Goal: Task Accomplishment & Management: Use online tool/utility

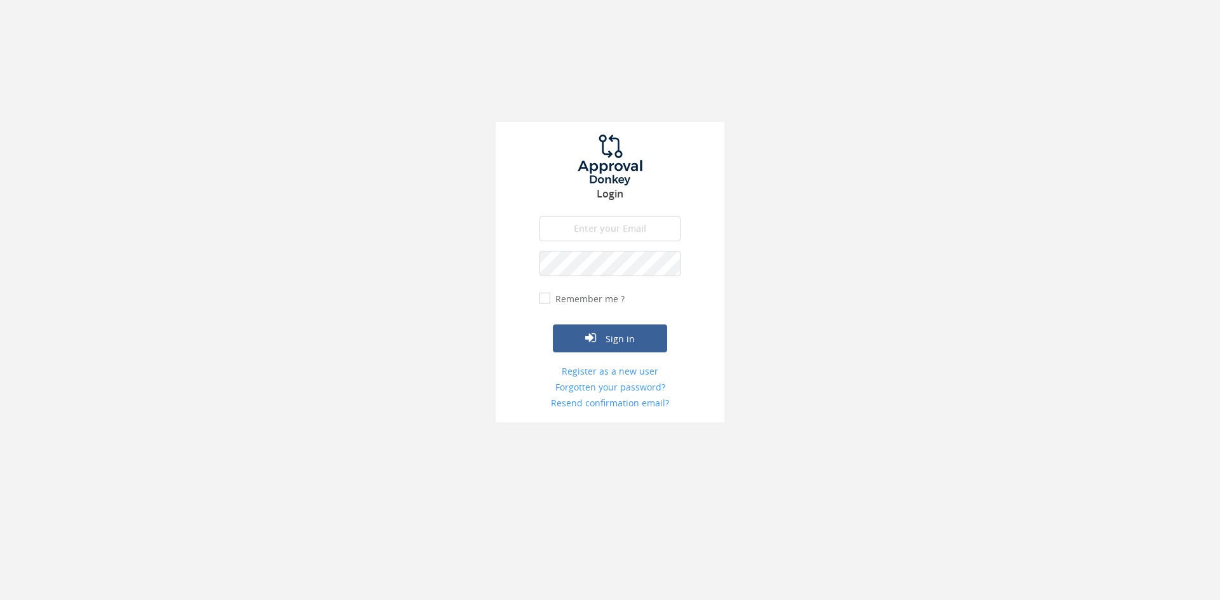
click at [586, 232] on input "email" at bounding box center [609, 228] width 141 height 25
type input "[EMAIL_ADDRESS][DOMAIN_NAME]"
click at [553, 325] on button "Sign in" at bounding box center [610, 339] width 114 height 28
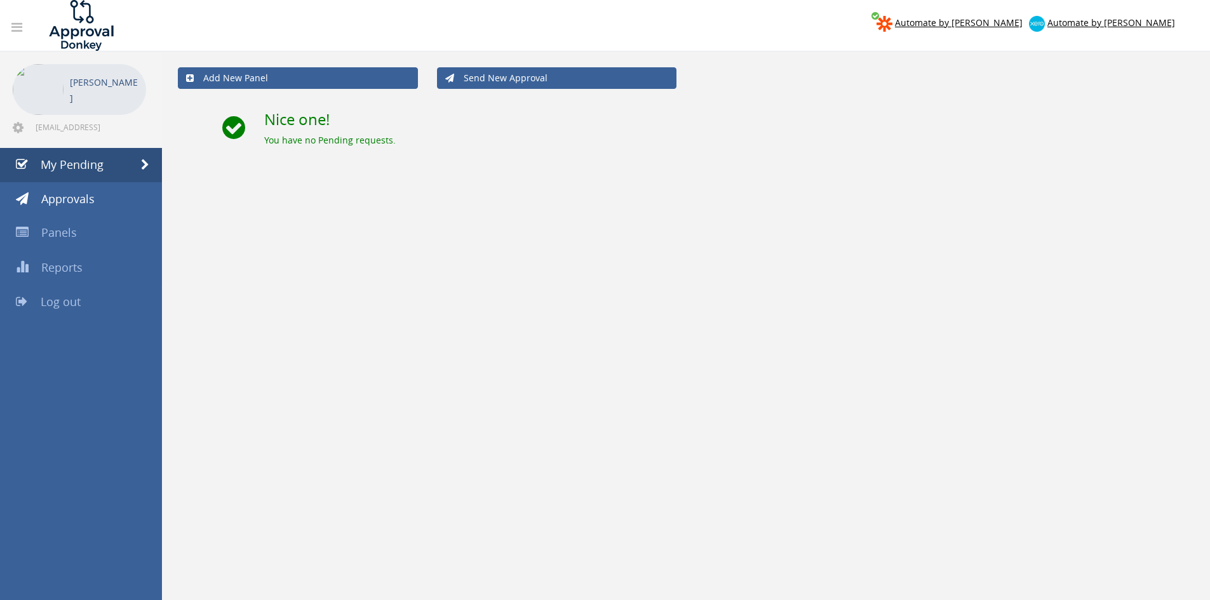
click at [98, 305] on link "Log out" at bounding box center [81, 302] width 162 height 34
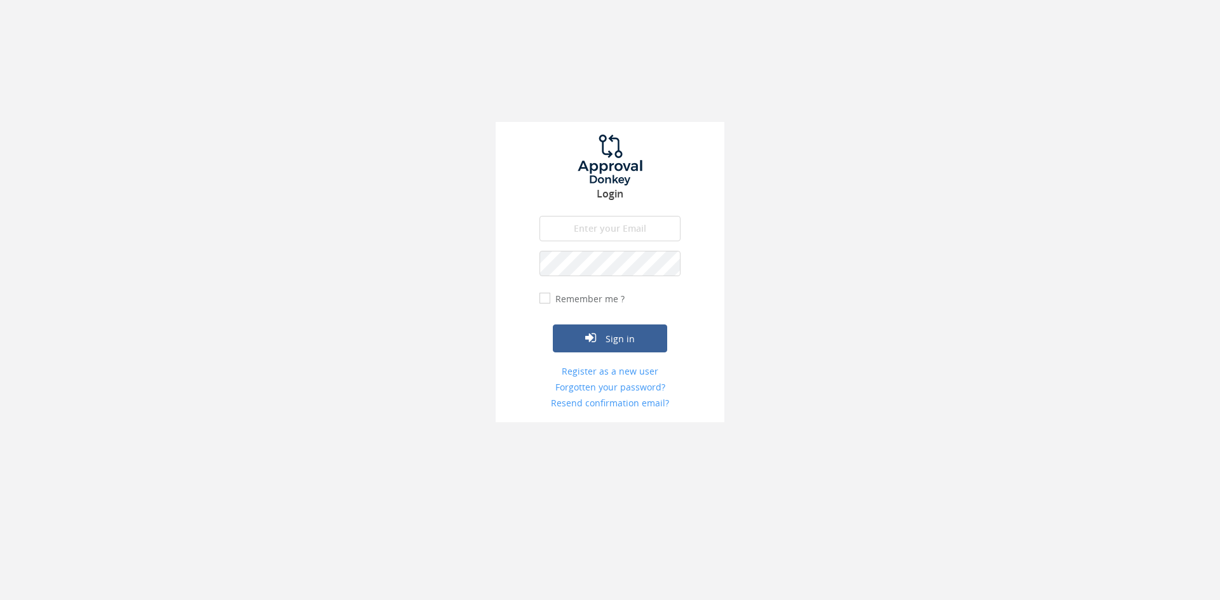
click at [604, 235] on input "email" at bounding box center [609, 228] width 141 height 25
type input "[EMAIL_ADDRESS][DOMAIN_NAME]"
click at [553, 325] on button "Sign in" at bounding box center [610, 339] width 114 height 28
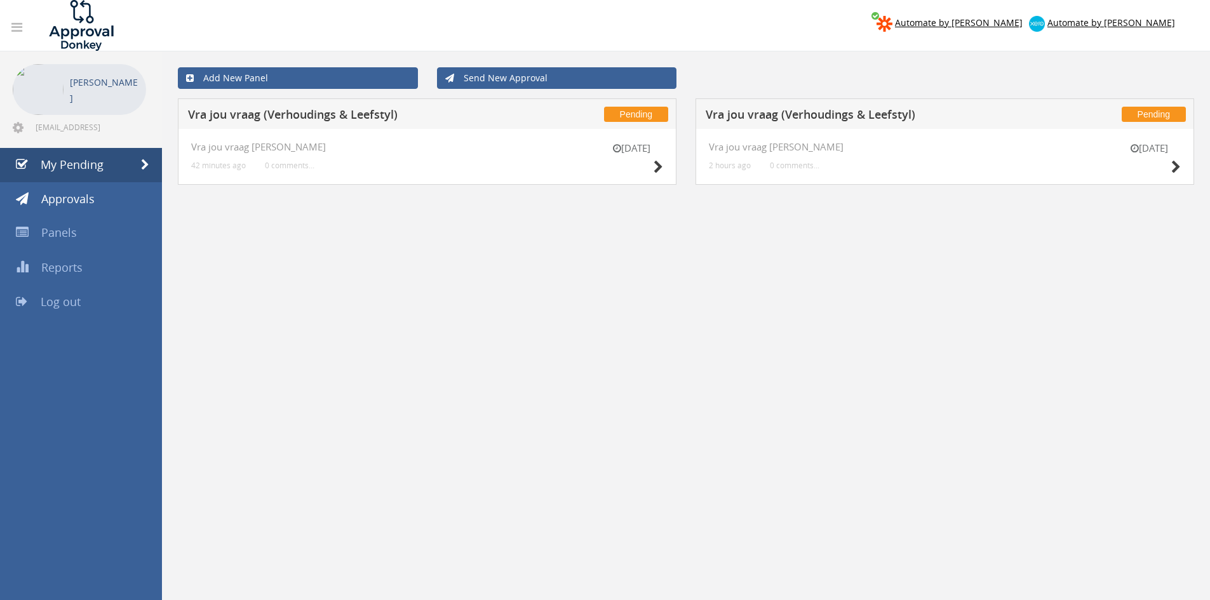
click at [1182, 163] on div "[DATE] Vra jou vraag [PERSON_NAME] 2 hours ago 0 comments..." at bounding box center [945, 157] width 499 height 56
click at [1169, 165] on div "[DATE]" at bounding box center [1149, 160] width 64 height 36
click at [1176, 167] on icon at bounding box center [1176, 167] width 10 height 13
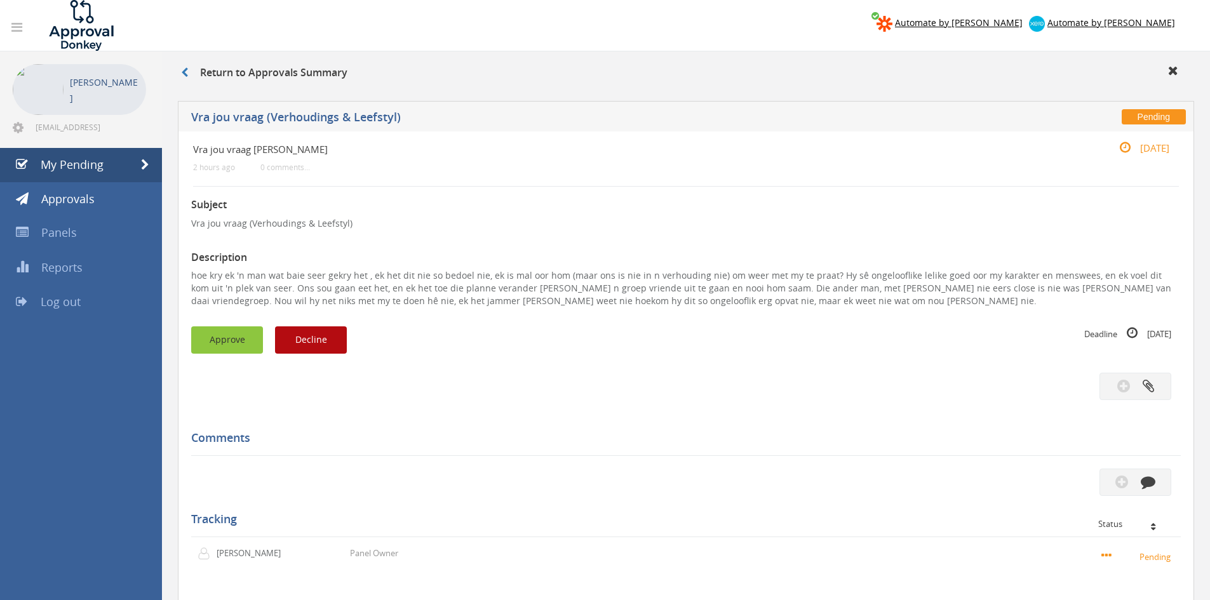
click at [244, 336] on button "Approve" at bounding box center [227, 340] width 72 height 27
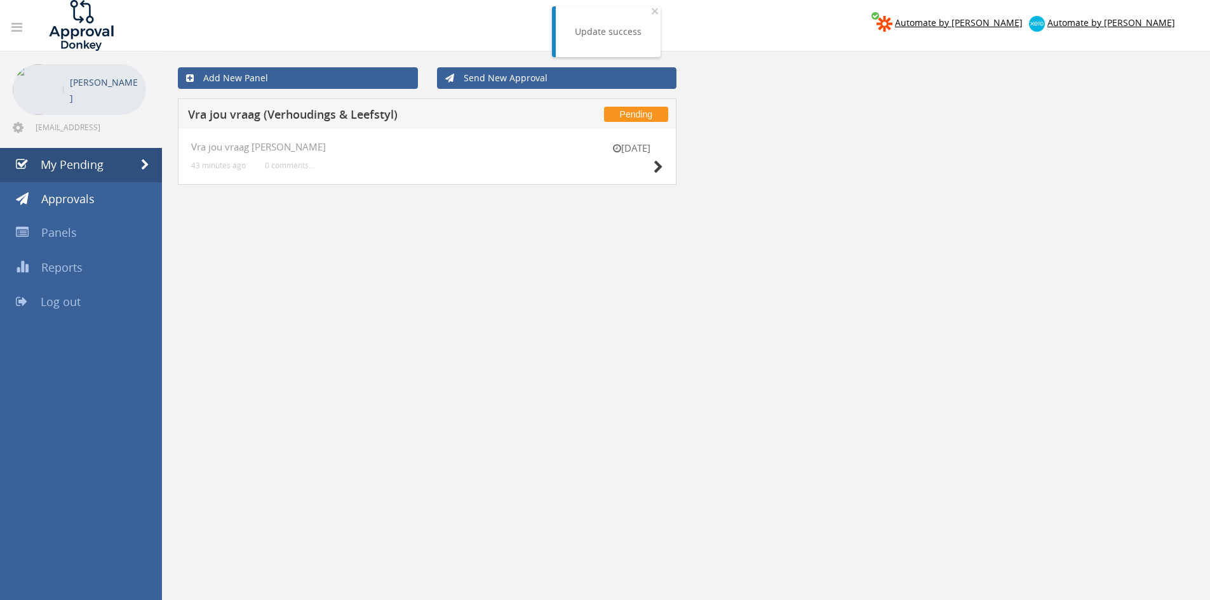
click at [652, 161] on div "[DATE]" at bounding box center [632, 160] width 64 height 36
click at [661, 171] on icon at bounding box center [659, 167] width 10 height 13
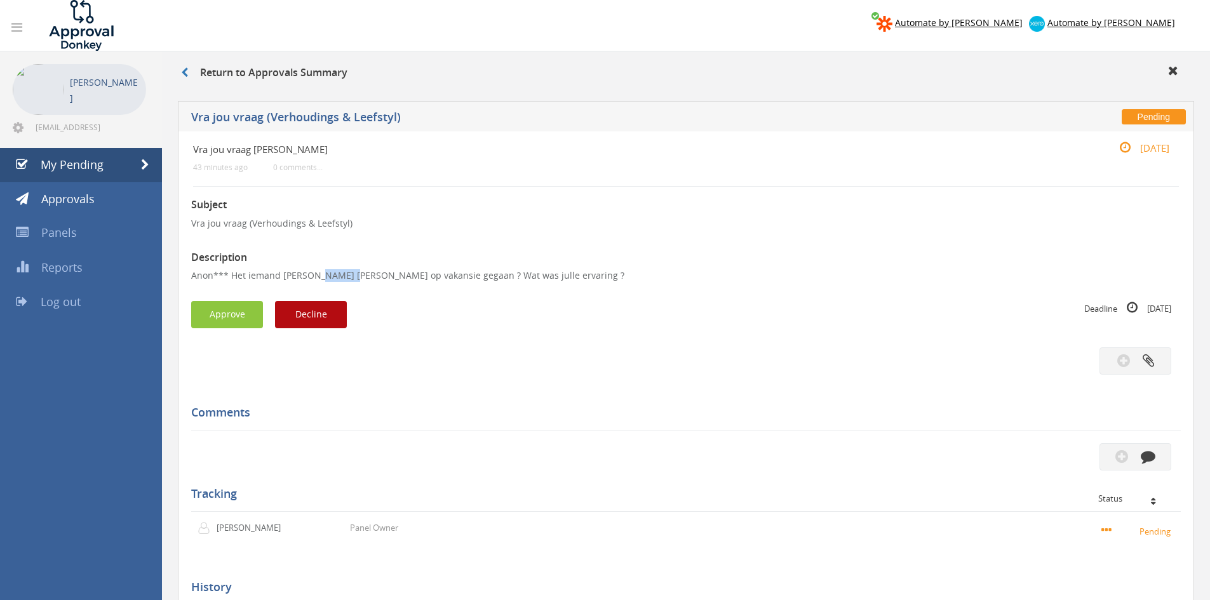
drag, startPoint x: 348, startPoint y: 276, endPoint x: 313, endPoint y: 275, distance: 35.0
click at [313, 275] on p "Anon*** Het iemand [PERSON_NAME] [PERSON_NAME] op vakansie gegaan ? Wat was jul…" at bounding box center [686, 275] width 990 height 13
drag, startPoint x: 351, startPoint y: 277, endPoint x: 314, endPoint y: 272, distance: 37.8
click at [314, 272] on p "Anon*** Het iemand [PERSON_NAME] [PERSON_NAME] op vakansie gegaan ? Wat was jul…" at bounding box center [686, 275] width 990 height 13
click at [233, 308] on button "Approve" at bounding box center [227, 314] width 72 height 27
